Goal: Communication & Community: Answer question/provide support

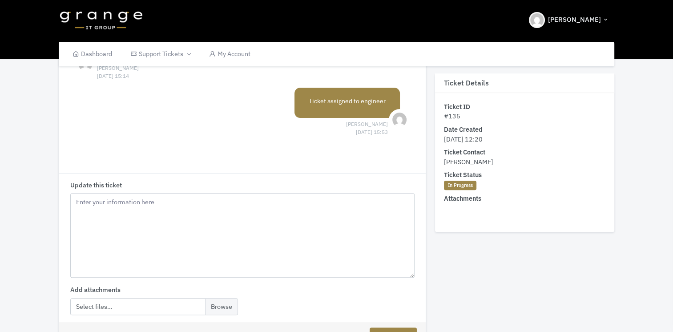
scroll to position [342, 0]
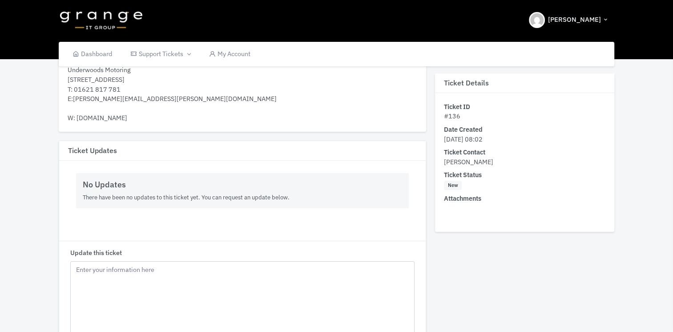
scroll to position [178, 0]
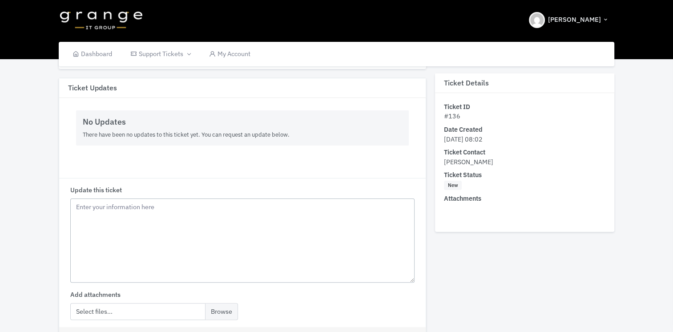
click at [171, 230] on textarea "Update this ticket" at bounding box center [242, 240] width 344 height 85
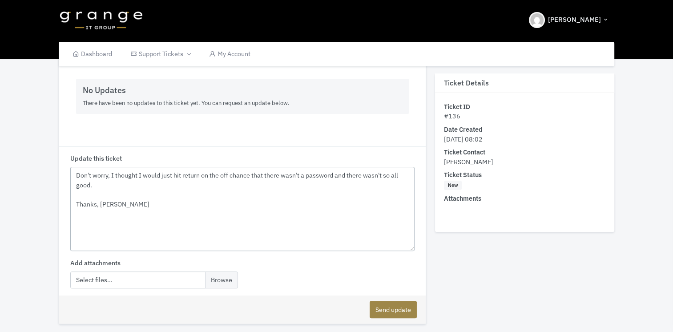
scroll to position [247, 0]
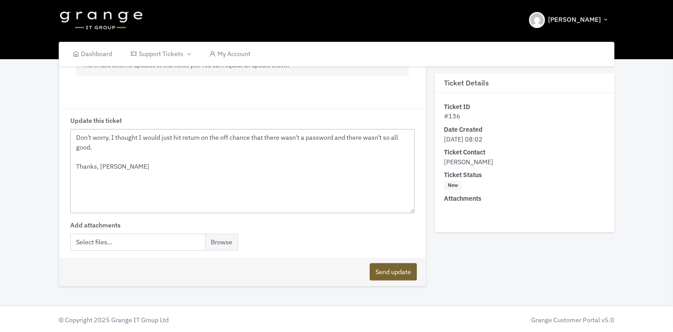
type textarea "Don't worry, I thought I would just hit return on the off chance that there was…"
click at [402, 271] on button "Send update" at bounding box center [393, 271] width 47 height 17
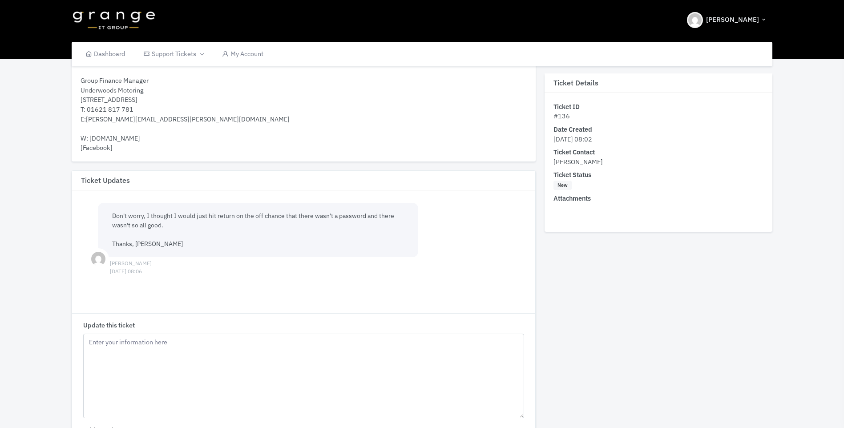
scroll to position [89, 0]
click at [186, 346] on textarea "Update this ticket" at bounding box center [303, 372] width 441 height 85
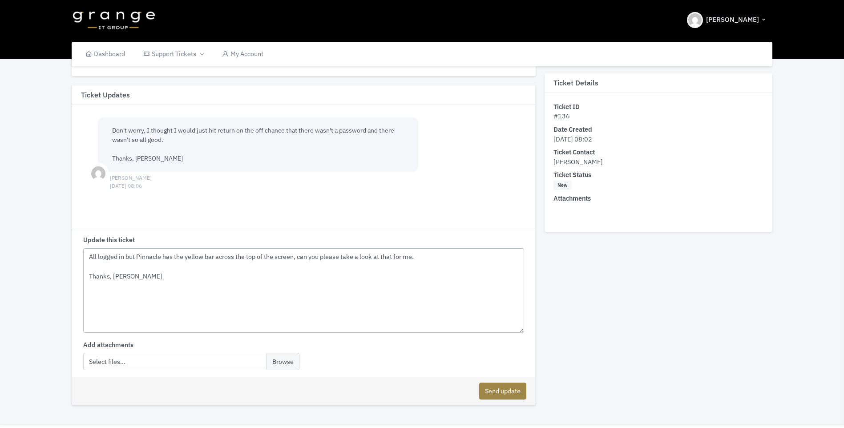
scroll to position [195, 0]
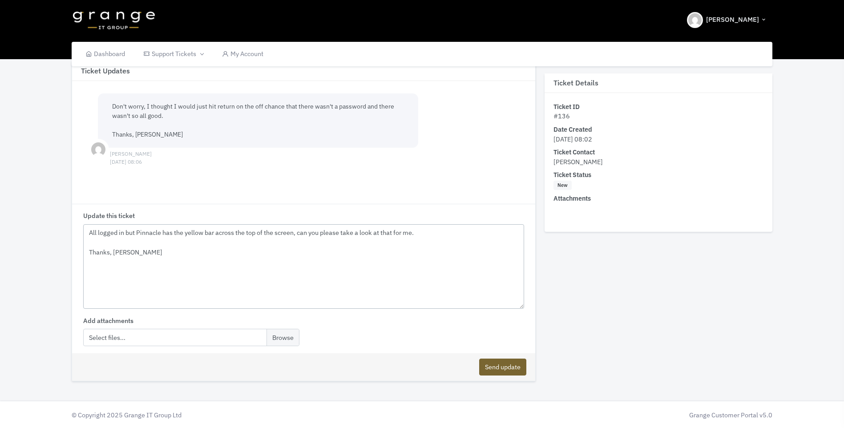
type textarea "All logged in but Pinnacle has the yellow bar across the top of the screen, can…"
click at [497, 361] on button "Send update" at bounding box center [502, 367] width 47 height 17
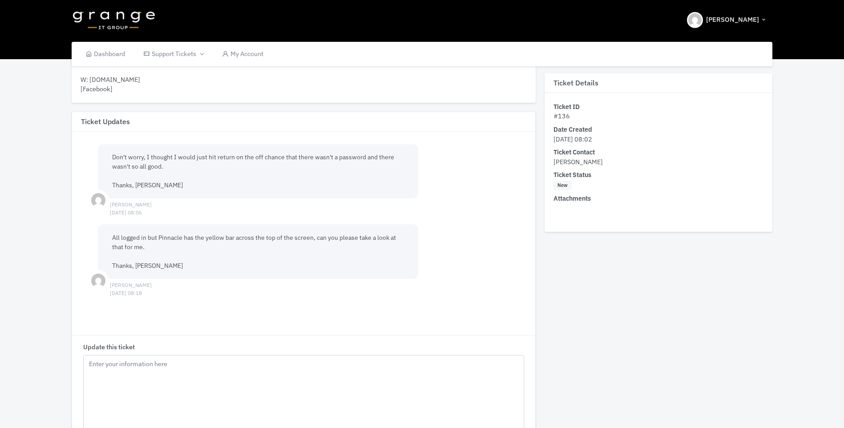
scroll to position [0, 0]
